Goal: Transaction & Acquisition: Purchase product/service

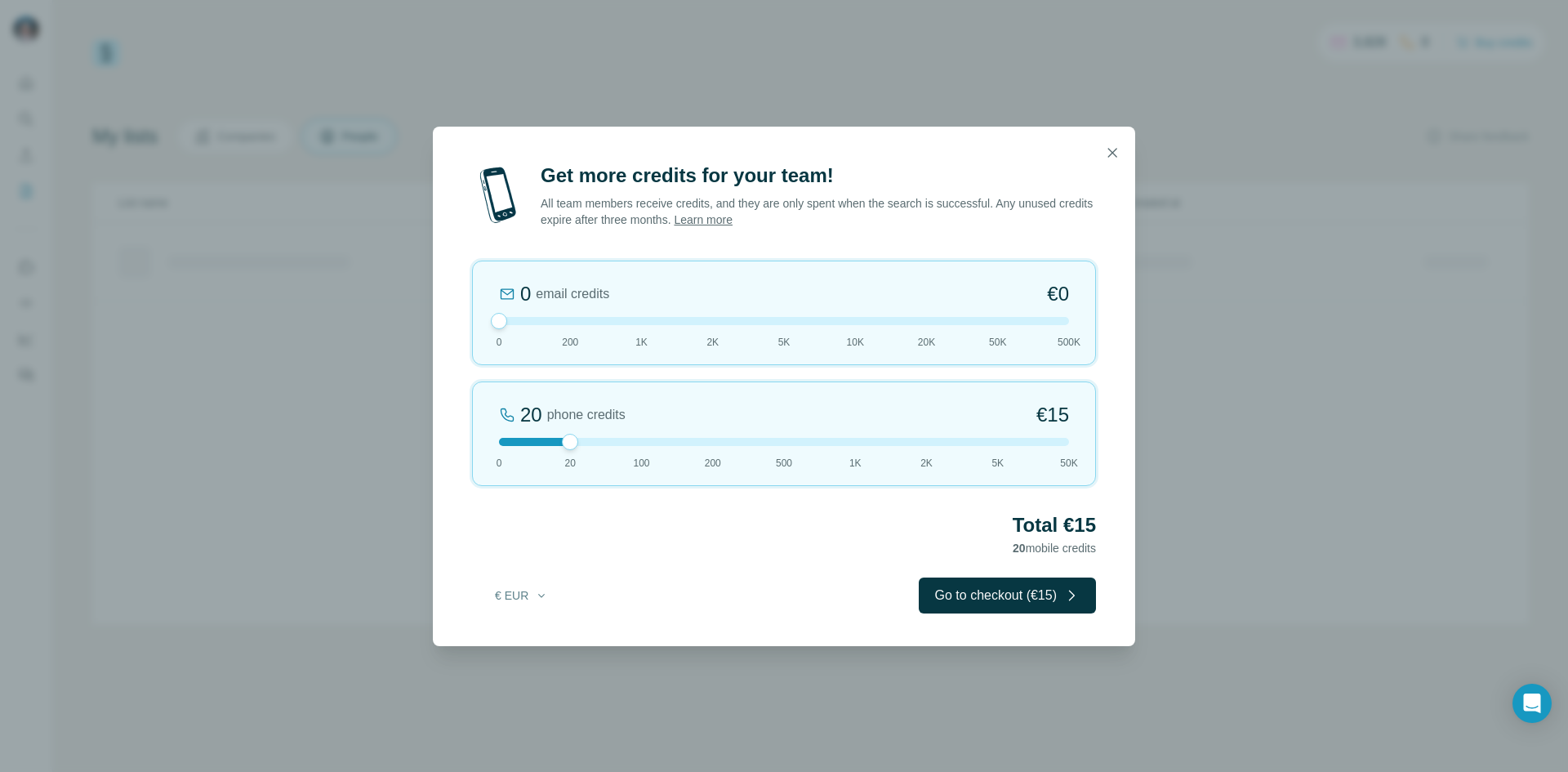
drag, startPoint x: 563, startPoint y: 319, endPoint x: 466, endPoint y: 314, distance: 97.1
click at [466, 314] on div "Get more credits for your team! All team members receive credits, and they are …" at bounding box center [784, 404] width 702 height 484
drag, startPoint x: 569, startPoint y: 443, endPoint x: 552, endPoint y: 453, distance: 19.7
click at [552, 453] on div "20 phone credits €[PHONE_NUMBER] 1K 2K 5K 50K" at bounding box center [784, 434] width 624 height 105
click at [526, 600] on button "€ EUR" at bounding box center [521, 595] width 76 height 29
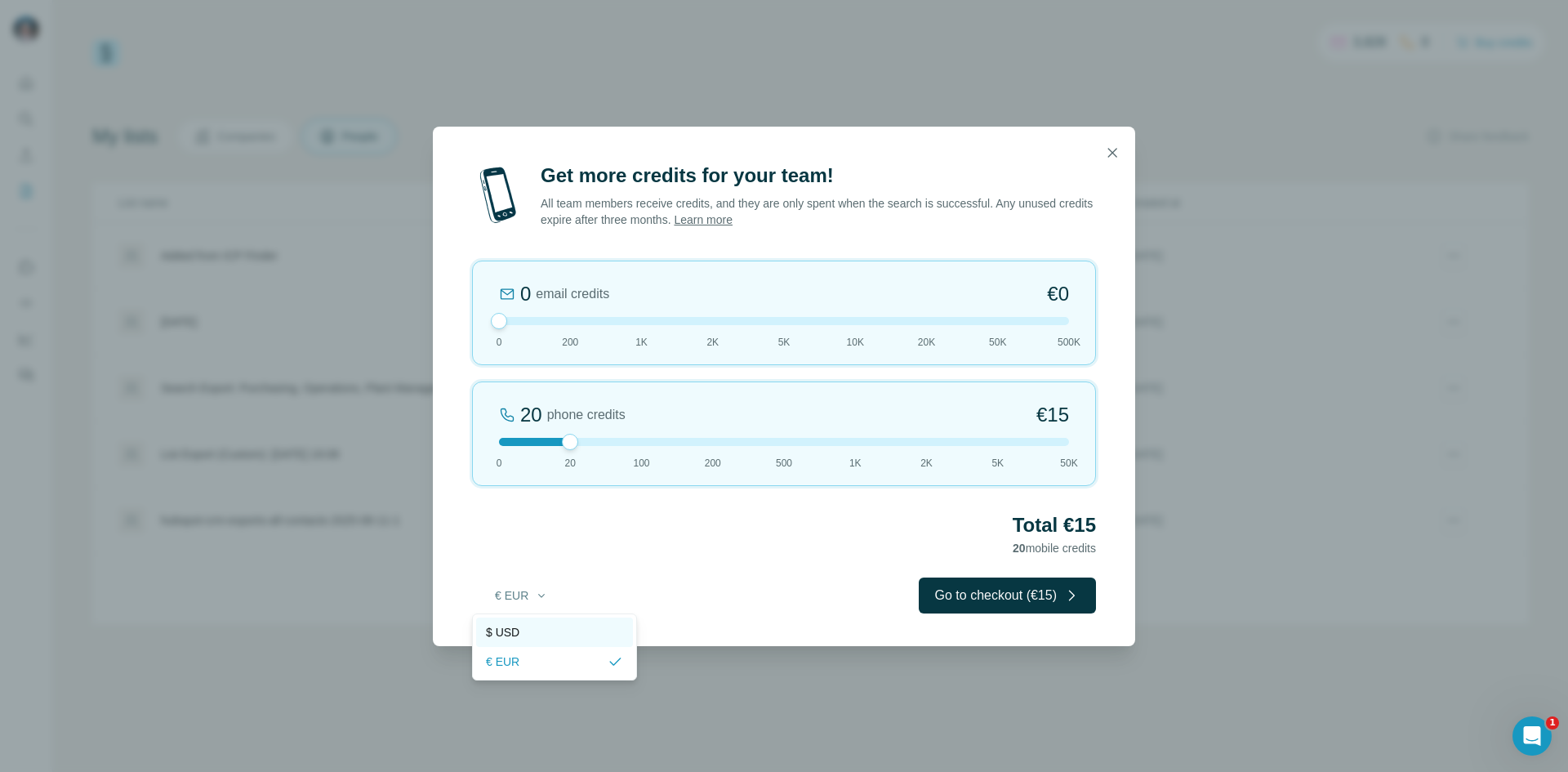
click at [522, 626] on div "$ USD" at bounding box center [554, 633] width 138 height 16
click at [1051, 598] on button "Go to checkout ($15)" at bounding box center [1007, 595] width 177 height 36
click at [1106, 147] on icon "button" at bounding box center [1112, 153] width 16 height 16
